Goal: Information Seeking & Learning: Learn about a topic

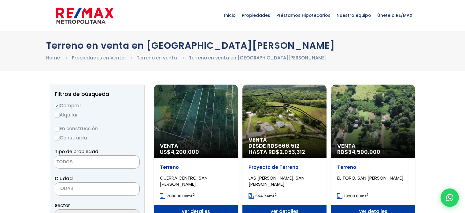
select select
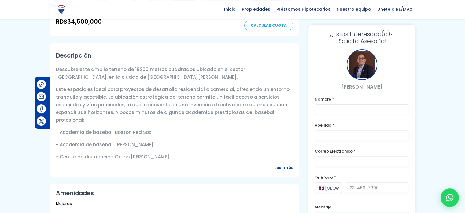
scroll to position [157, 0]
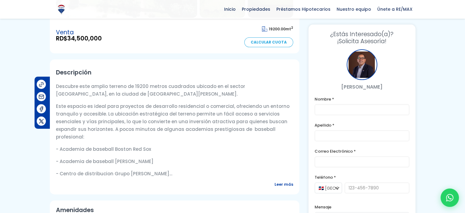
click at [290, 184] on span "Leer más" at bounding box center [284, 184] width 19 height 8
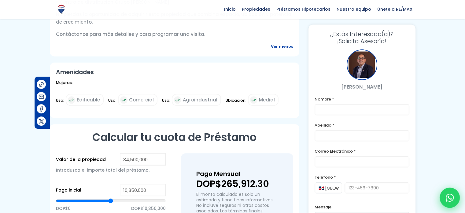
scroll to position [337, 0]
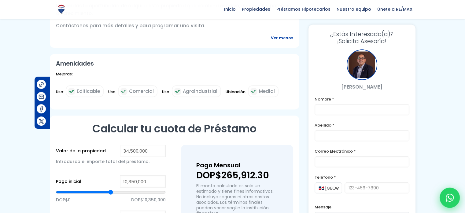
click at [457, 200] on div at bounding box center [450, 197] width 20 height 20
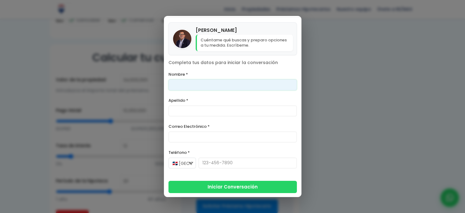
scroll to position [428, 0]
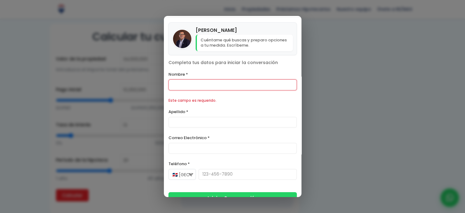
drag, startPoint x: 348, startPoint y: 42, endPoint x: 348, endPoint y: 46, distance: 4.3
click at [348, 42] on div "Contáctanos por WhatsApp × Hugo Pagan Cuéntame qué buscas y preparo opciones a …" at bounding box center [232, 106] width 465 height 213
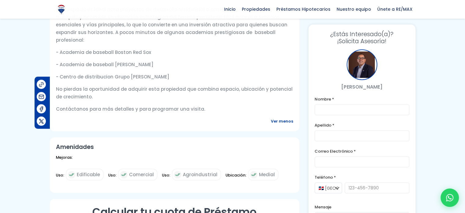
scroll to position [221, 0]
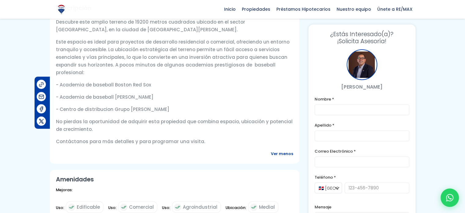
click at [350, 32] on span "¿Estás Interesado(a)?" at bounding box center [362, 34] width 95 height 7
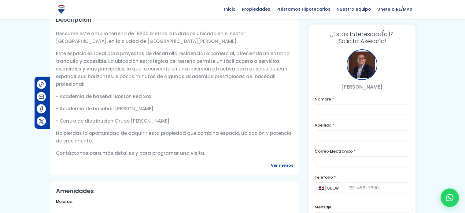
scroll to position [233, 0]
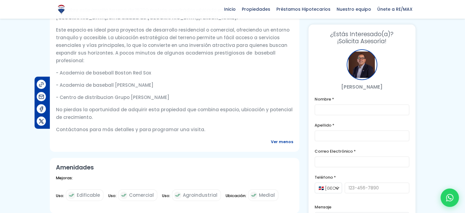
click at [287, 143] on span "Ver menos" at bounding box center [282, 142] width 22 height 8
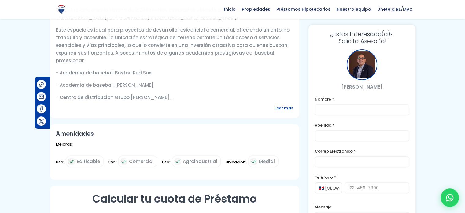
click at [282, 109] on span "Leer más" at bounding box center [284, 108] width 19 height 8
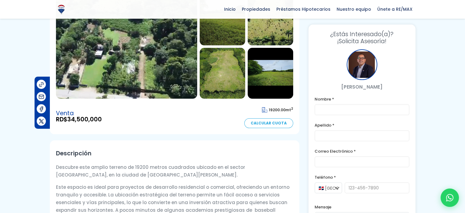
scroll to position [61, 0]
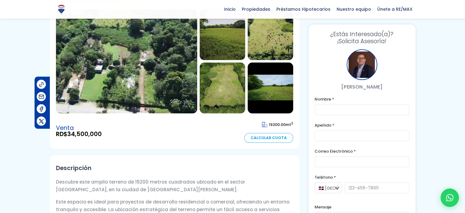
click at [236, 52] on img at bounding box center [223, 34] width 46 height 51
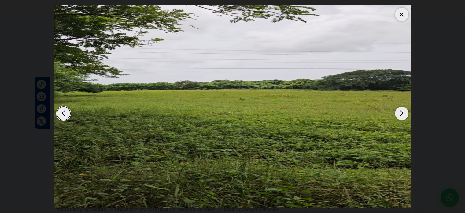
click at [399, 114] on div "Next slide" at bounding box center [401, 112] width 13 height 13
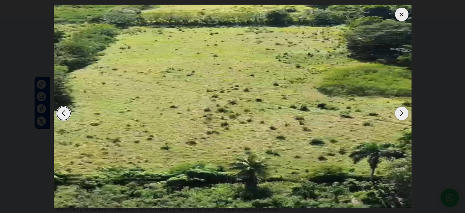
click at [399, 114] on div "Next slide" at bounding box center [401, 112] width 13 height 13
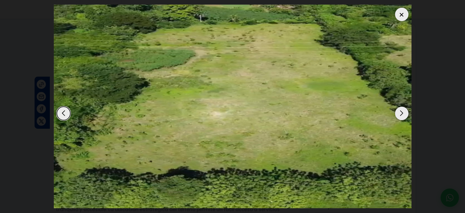
click at [399, 114] on div "Next slide" at bounding box center [401, 112] width 13 height 13
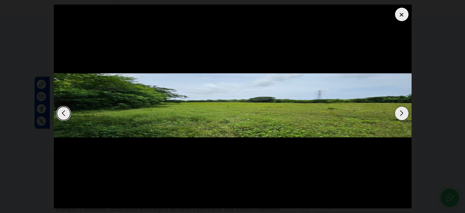
click at [399, 114] on div "Next slide" at bounding box center [401, 112] width 13 height 13
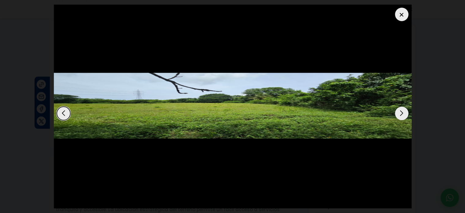
click at [399, 114] on div "Next slide" at bounding box center [401, 112] width 13 height 13
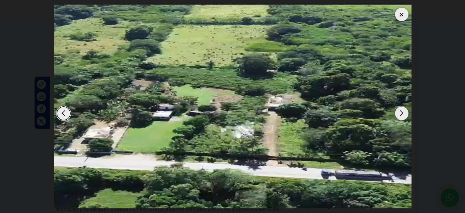
click at [407, 113] on div "Next slide" at bounding box center [401, 112] width 13 height 13
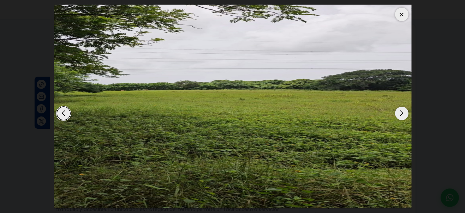
click at [65, 114] on div "Previous slide" at bounding box center [63, 112] width 13 height 13
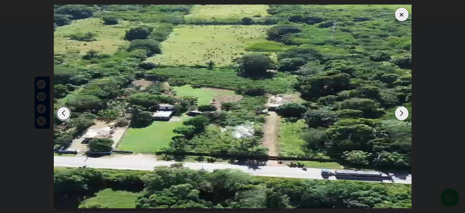
click at [396, 17] on div at bounding box center [401, 14] width 13 height 13
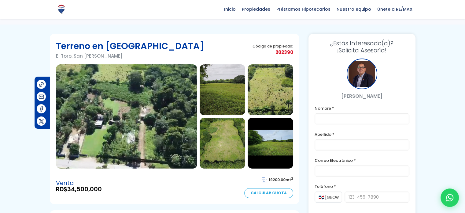
scroll to position [0, 0]
